Goal: Task Accomplishment & Management: Use online tool/utility

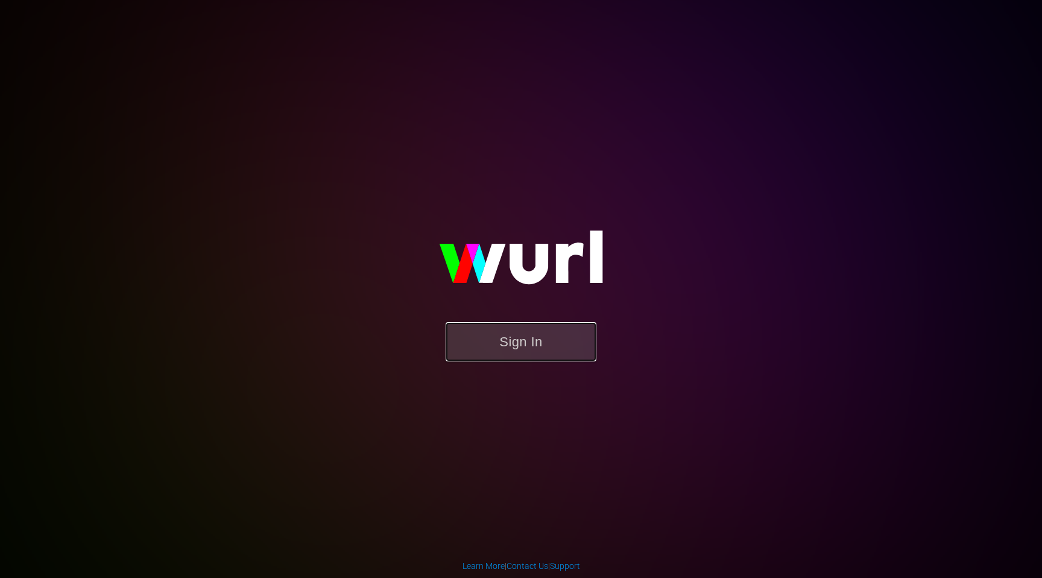
click at [564, 356] on button "Sign In" at bounding box center [521, 341] width 151 height 39
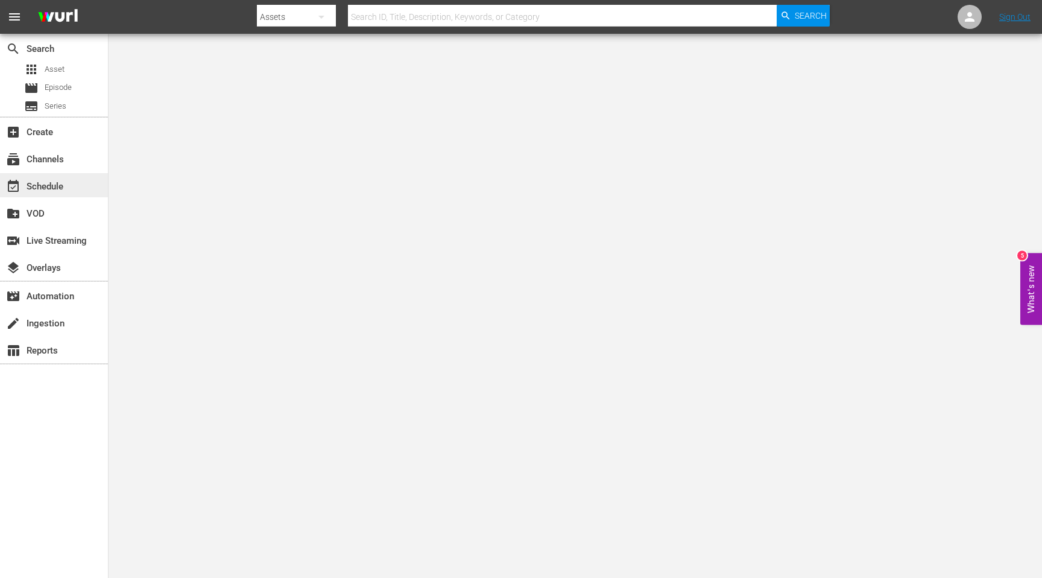
click at [41, 190] on div "event_available Schedule" at bounding box center [34, 184] width 68 height 11
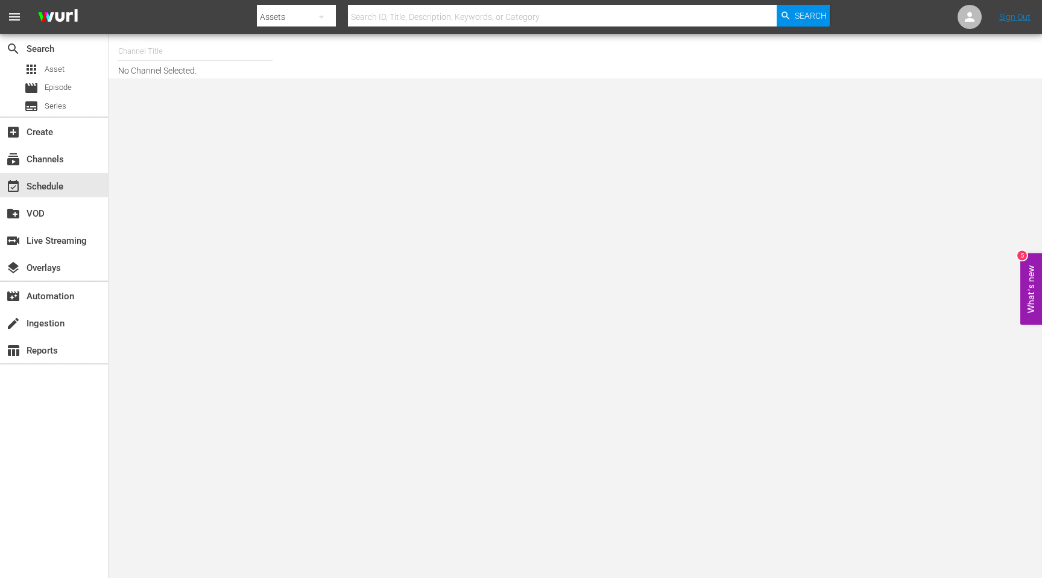
click at [215, 51] on input "text" at bounding box center [195, 51] width 154 height 29
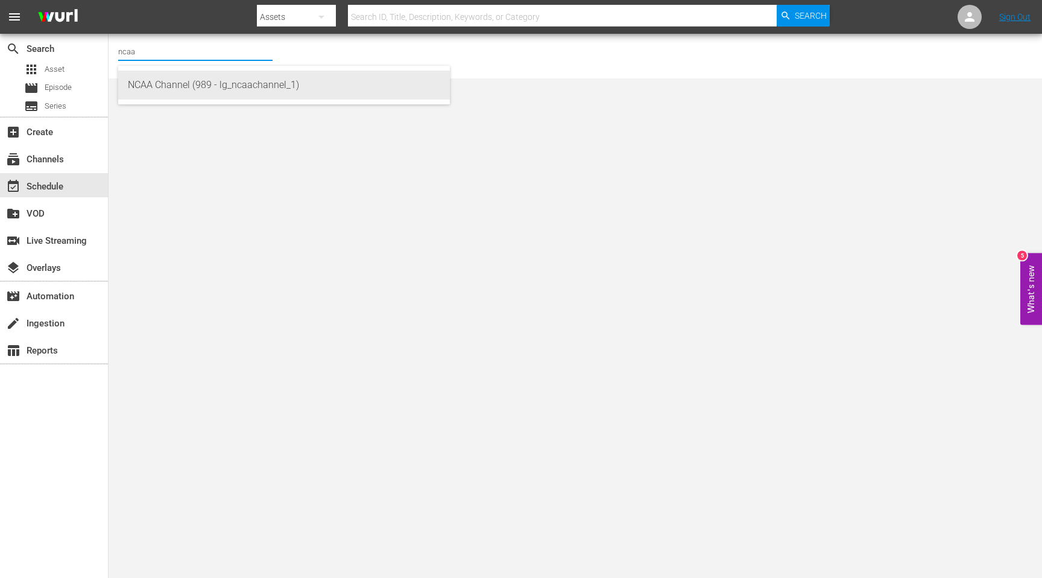
click at [211, 88] on div "NCAA Channel (989 - lg_ncaachannel_1)" at bounding box center [284, 85] width 312 height 29
type input "NCAA Channel (989 - lg_ncaachannel_1)"
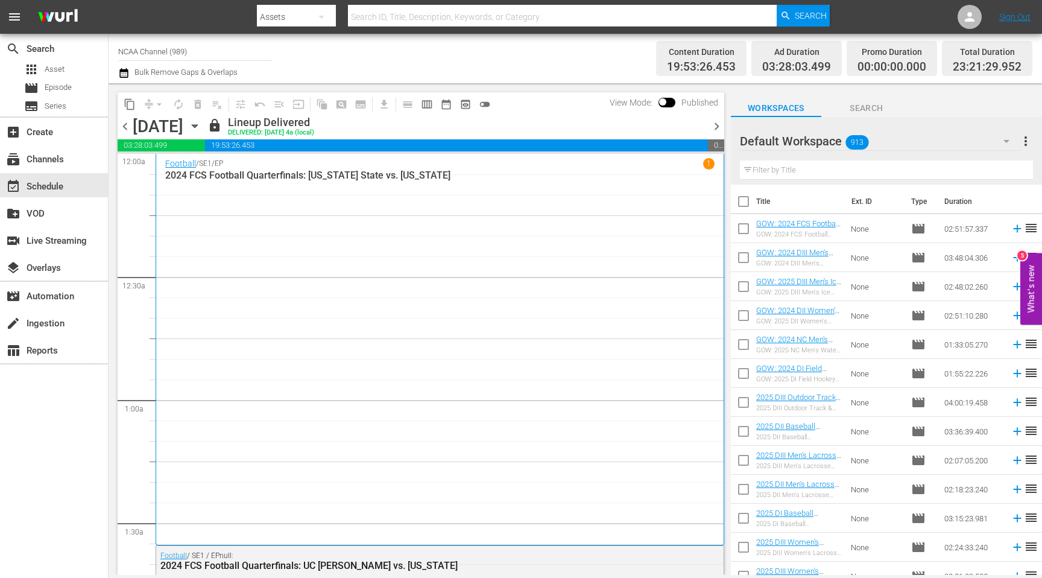
click at [709, 129] on span "chevron_right" at bounding box center [716, 126] width 15 height 15
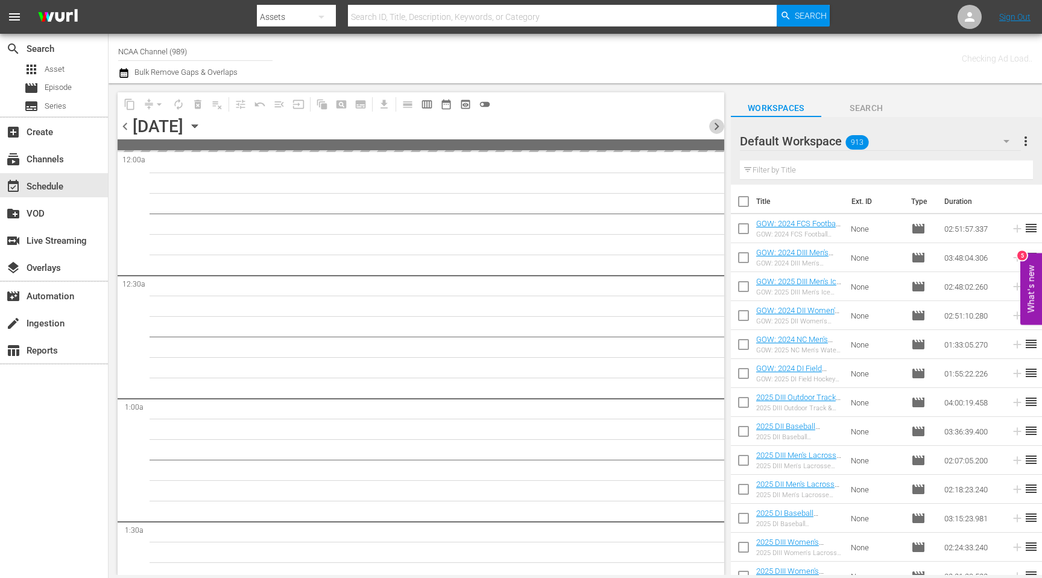
click at [709, 129] on span "chevron_right" at bounding box center [716, 126] width 15 height 15
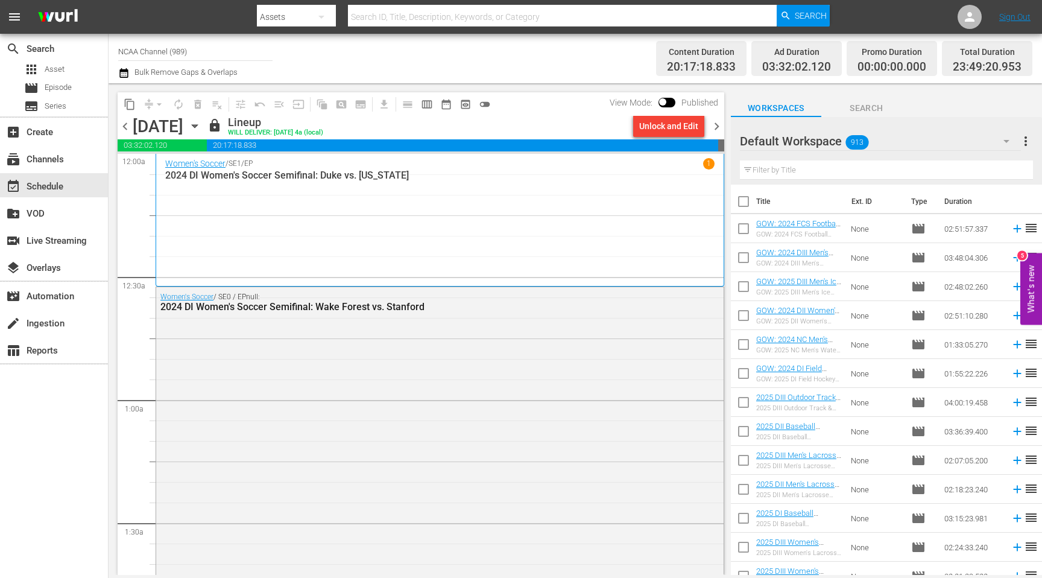
click at [722, 126] on span "chevron_right" at bounding box center [716, 126] width 15 height 15
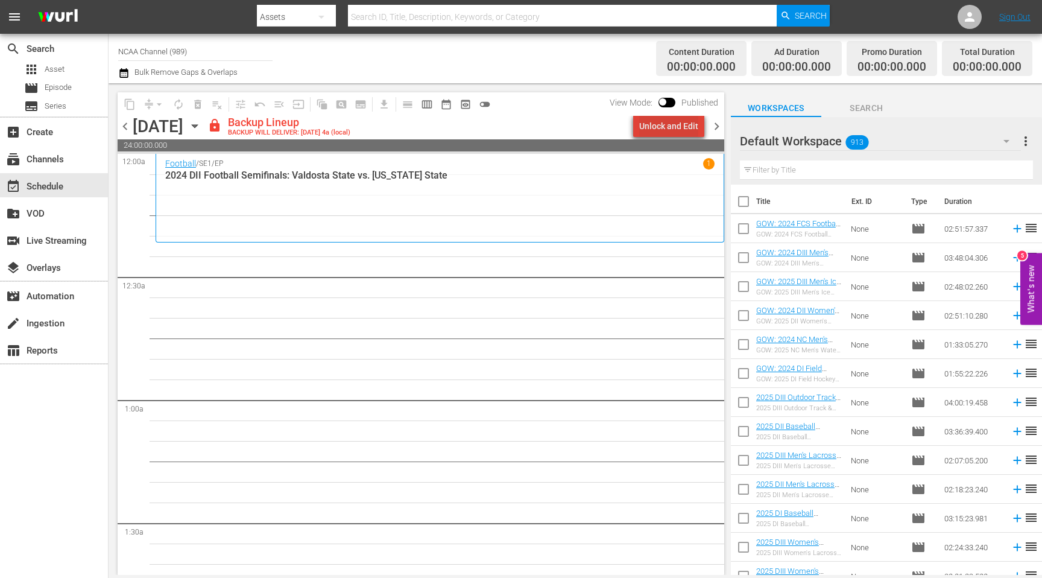
click at [685, 130] on div "Unlock and Edit" at bounding box center [668, 126] width 59 height 22
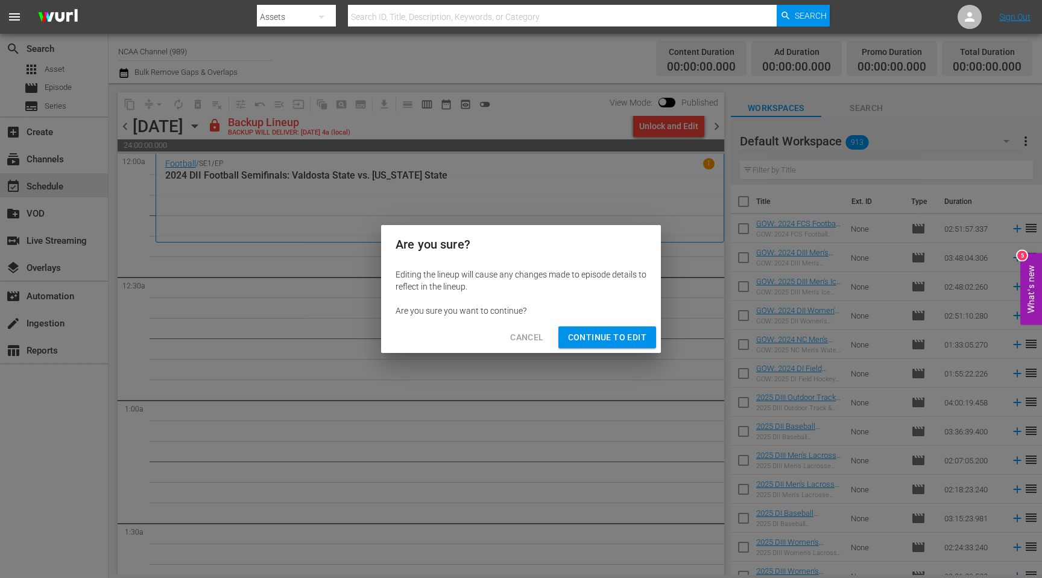
click at [604, 339] on span "Continue to Edit" at bounding box center [607, 337] width 78 height 15
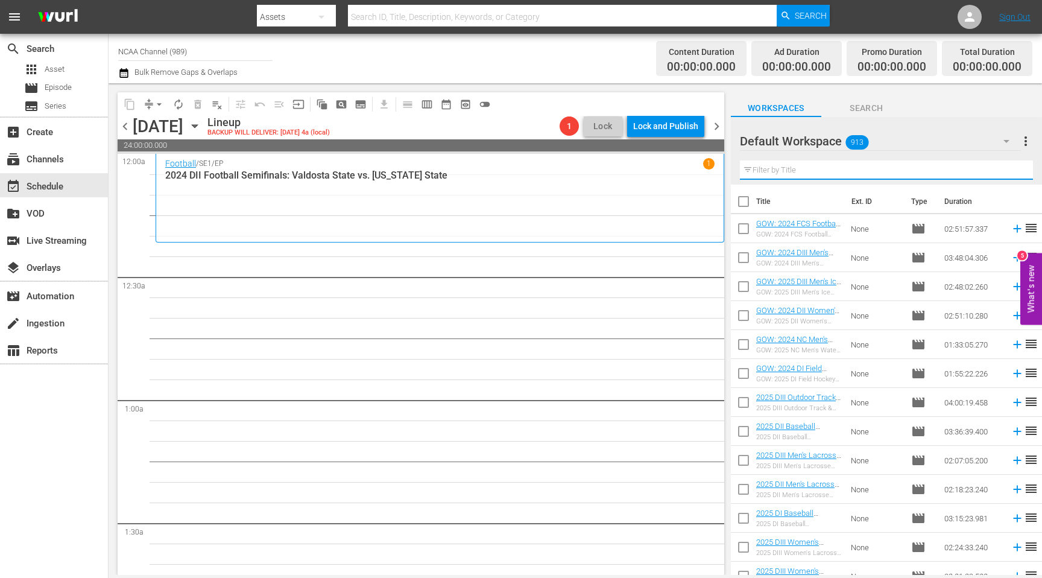
click at [804, 176] on input "text" at bounding box center [886, 169] width 293 height 19
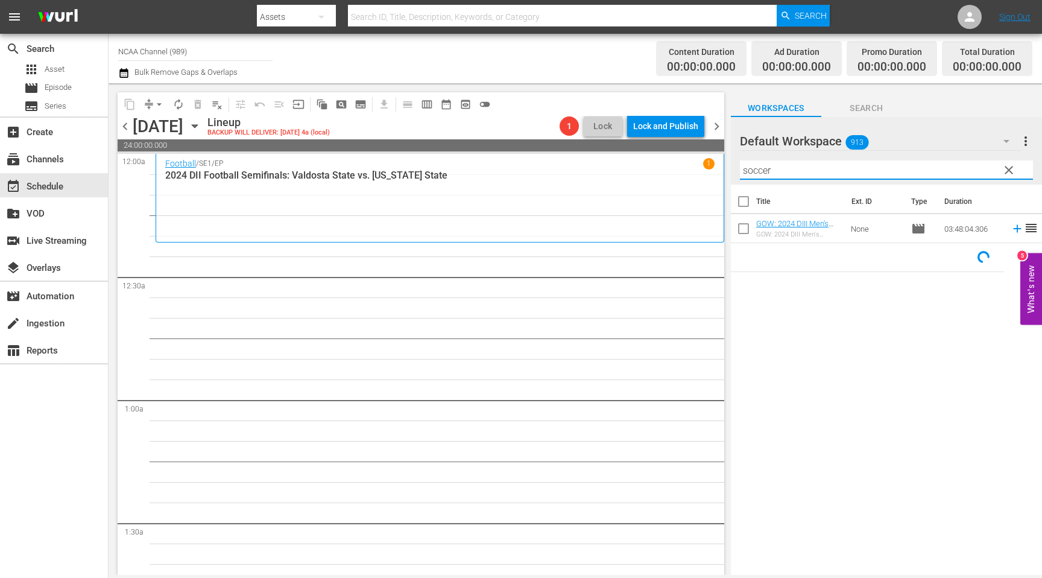
type input "soccer"
